Goal: Browse casually

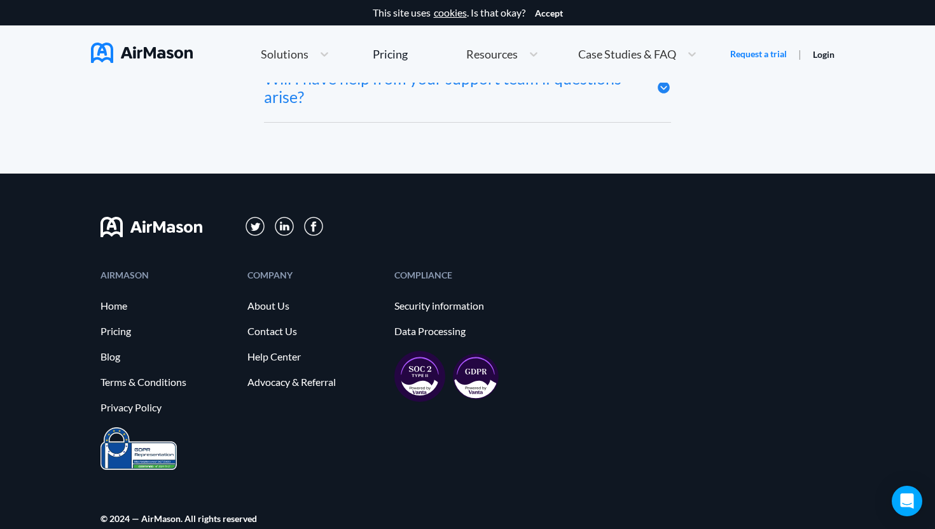
scroll to position [7004, 0]
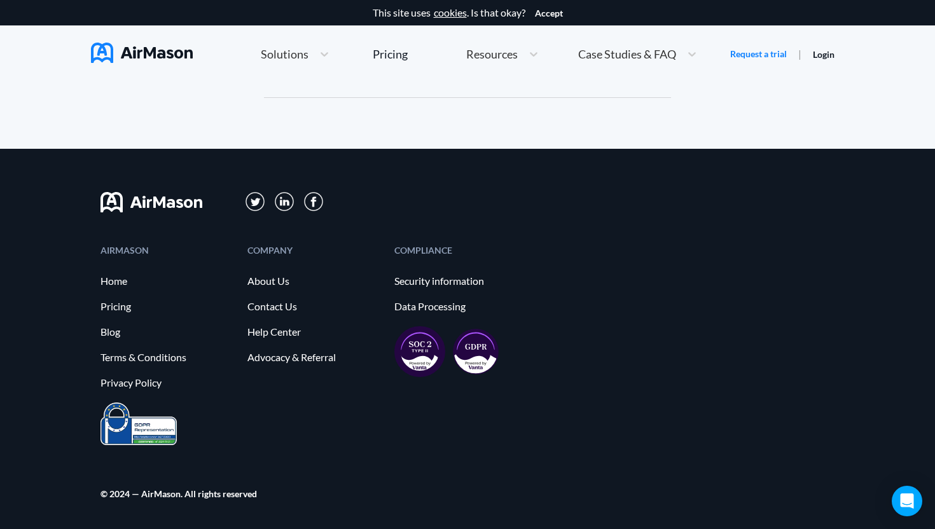
click at [547, 55] on div "Home Employee Handbook Builder Automated Policy Updates Solutions Pricing About…" at bounding box center [479, 54] width 502 height 27
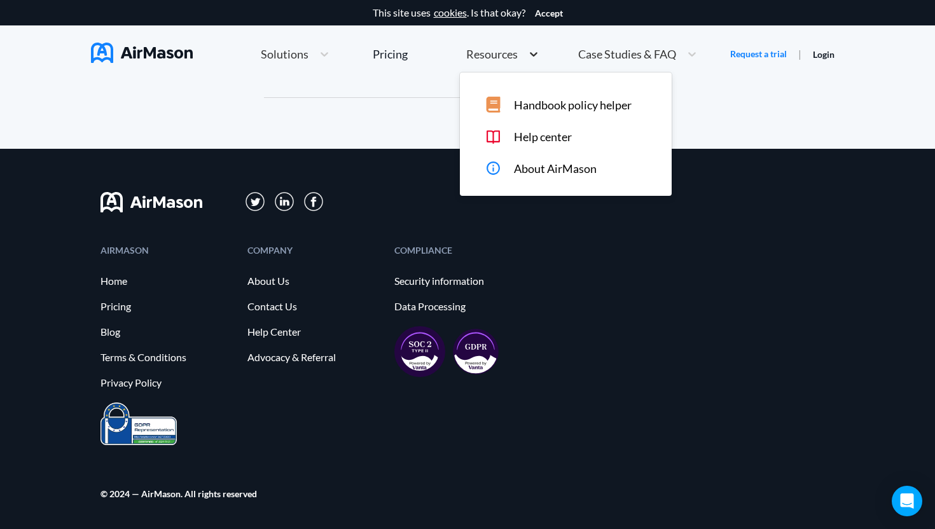
scroll to position [6500, 0]
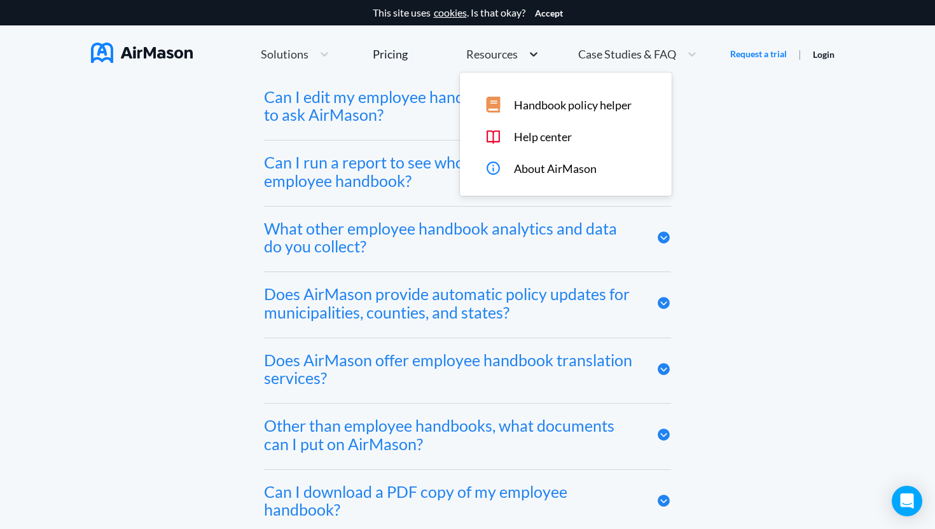
click at [534, 55] on icon at bounding box center [533, 54] width 13 height 13
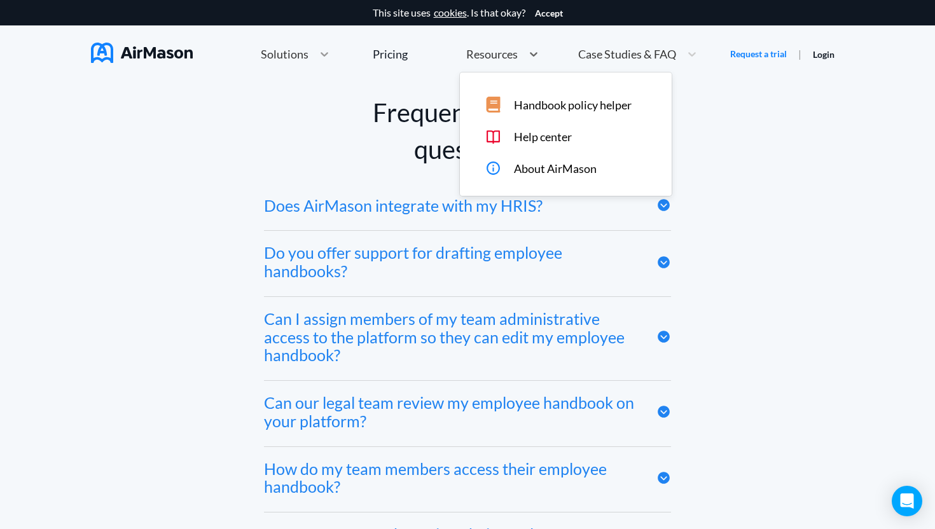
click at [330, 48] on div at bounding box center [324, 54] width 23 height 13
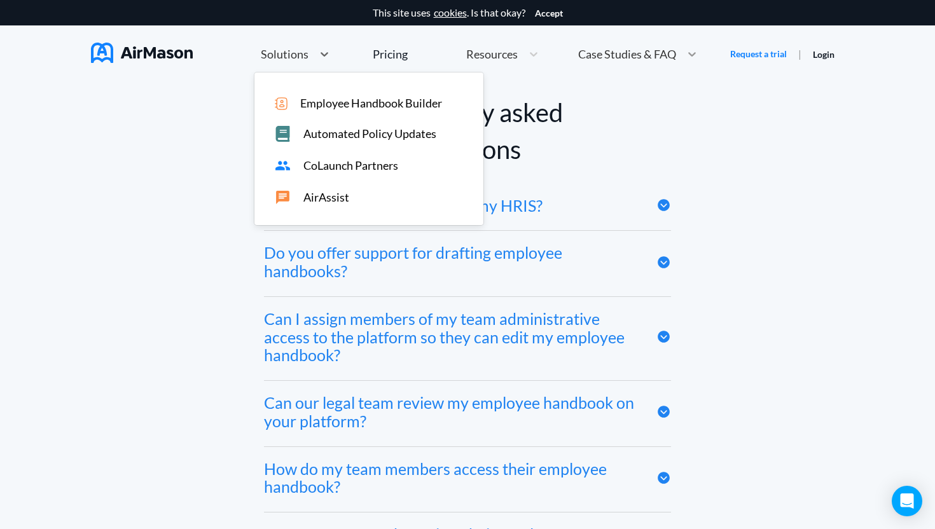
scroll to position [5492, 0]
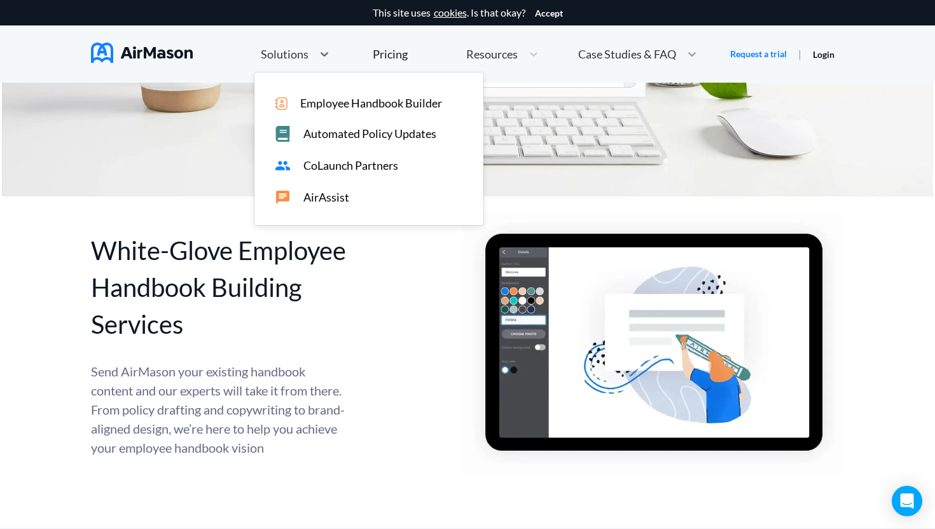
click at [688, 52] on icon at bounding box center [692, 54] width 13 height 13
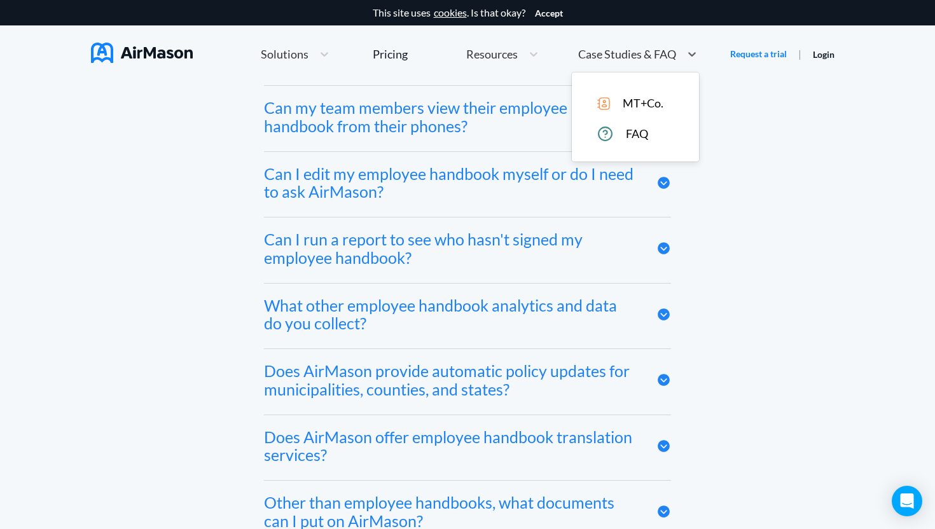
scroll to position [7004, 0]
